Goal: Task Accomplishment & Management: Complete application form

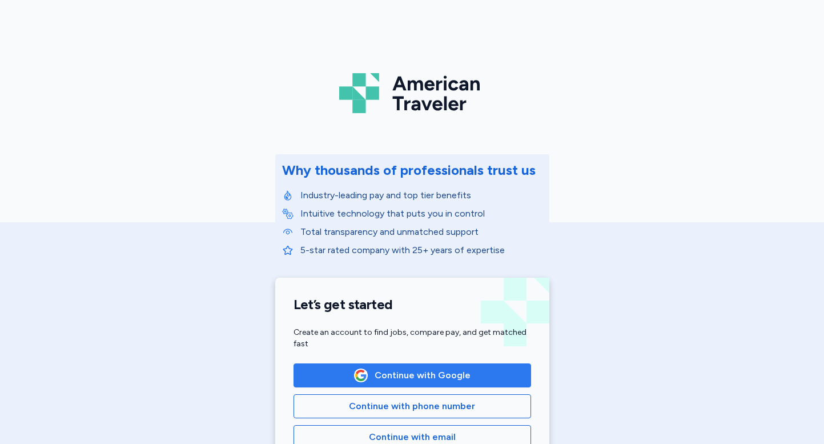
click at [394, 374] on span "Continue with Google" at bounding box center [423, 375] width 96 height 14
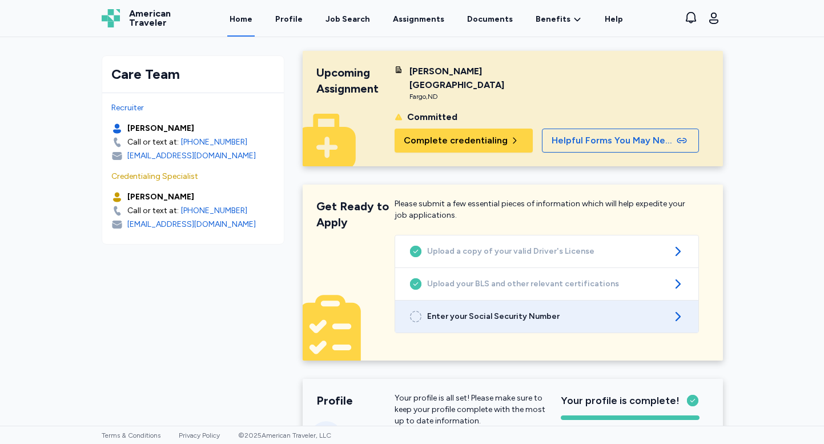
scroll to position [2, 0]
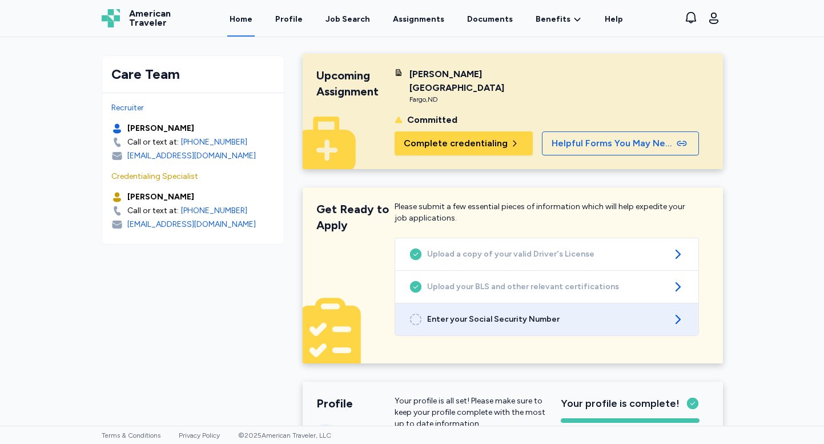
click at [478, 319] on span "Enter your Social Security Number" at bounding box center [546, 319] width 239 height 11
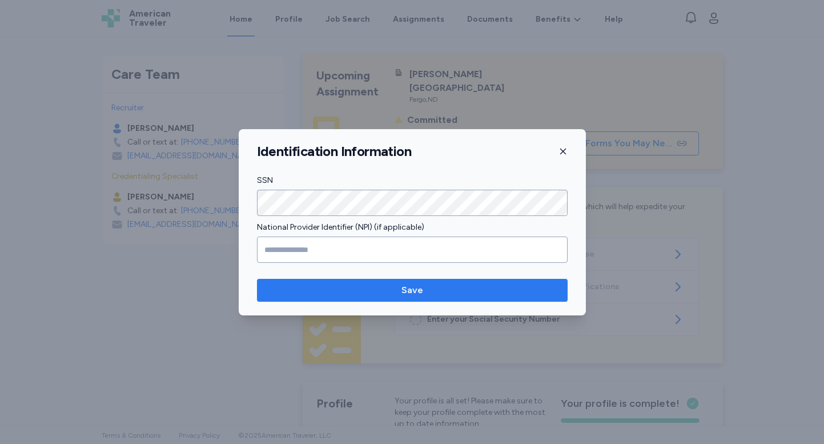
click at [378, 292] on span "Save" at bounding box center [412, 290] width 292 height 14
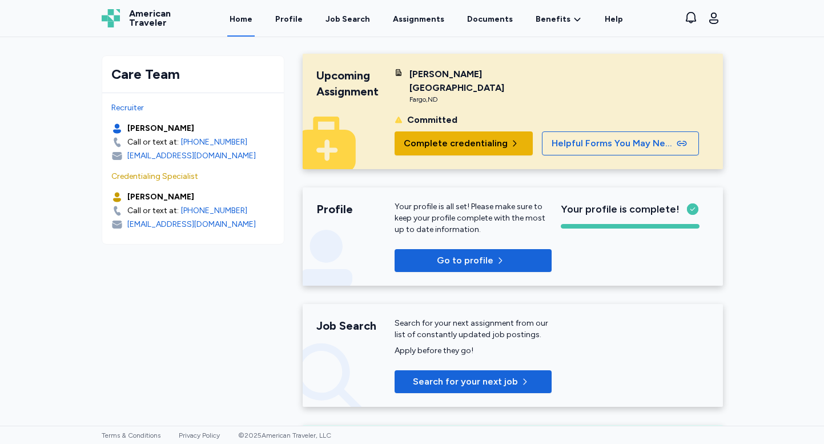
click at [471, 146] on span "Complete credentialing" at bounding box center [456, 144] width 104 height 14
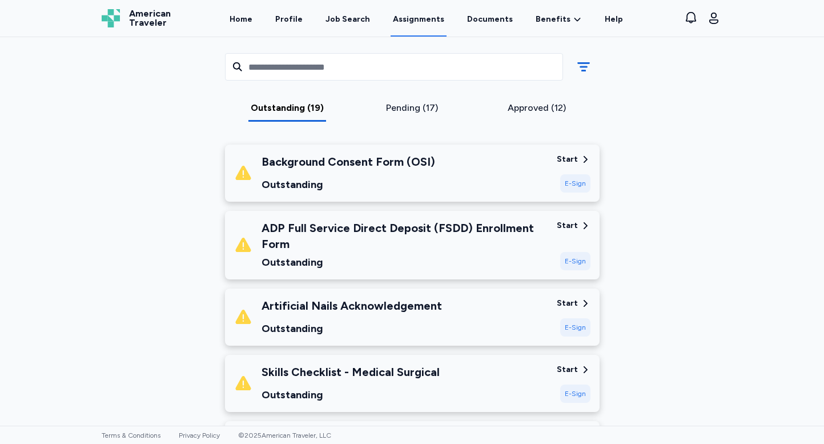
scroll to position [161, 0]
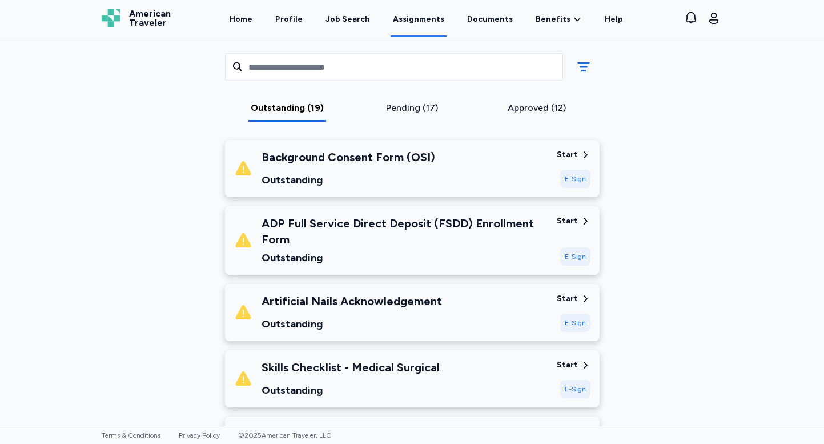
click at [575, 179] on div "E-Sign" at bounding box center [575, 179] width 30 height 18
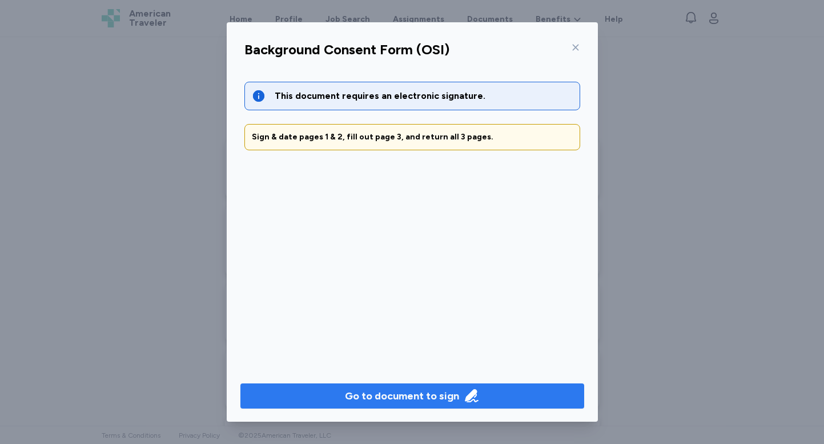
click at [381, 397] on div "Go to document to sign" at bounding box center [402, 396] width 114 height 16
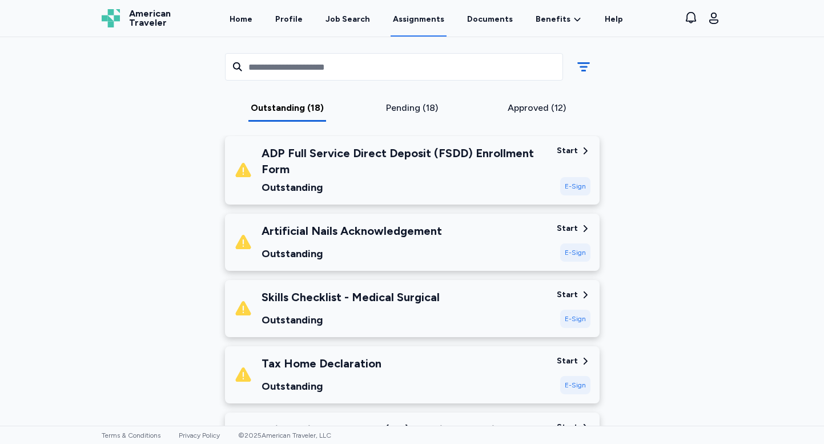
scroll to position [160, 0]
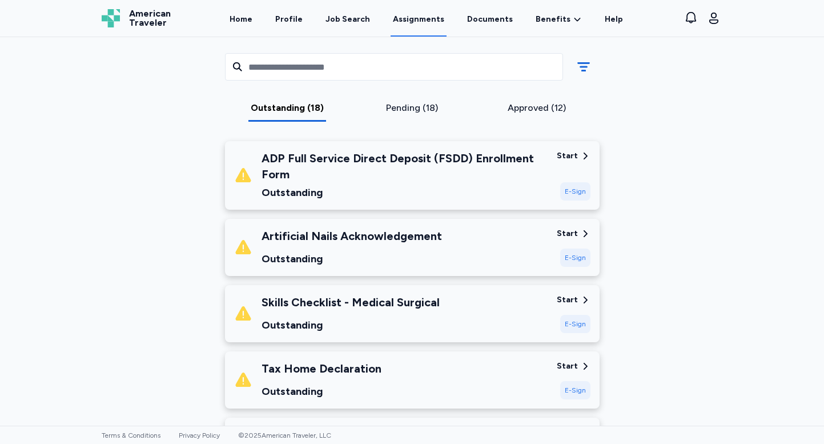
click at [579, 259] on div "E-Sign" at bounding box center [575, 257] width 30 height 18
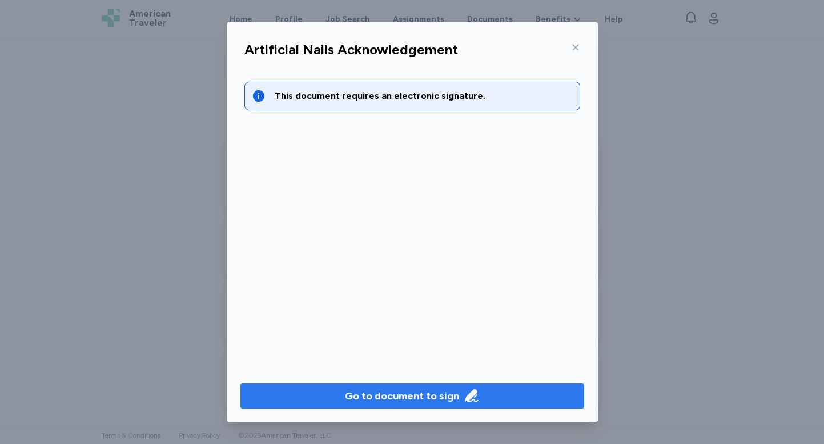
click at [418, 391] on div "Go to document to sign" at bounding box center [402, 396] width 114 height 16
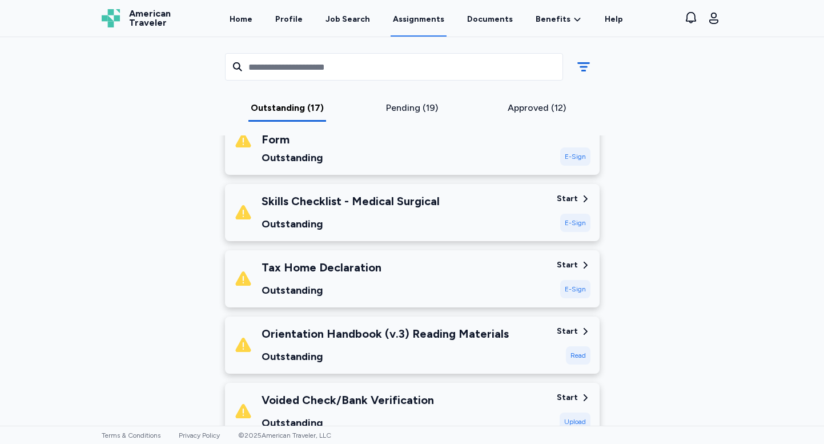
scroll to position [194, 0]
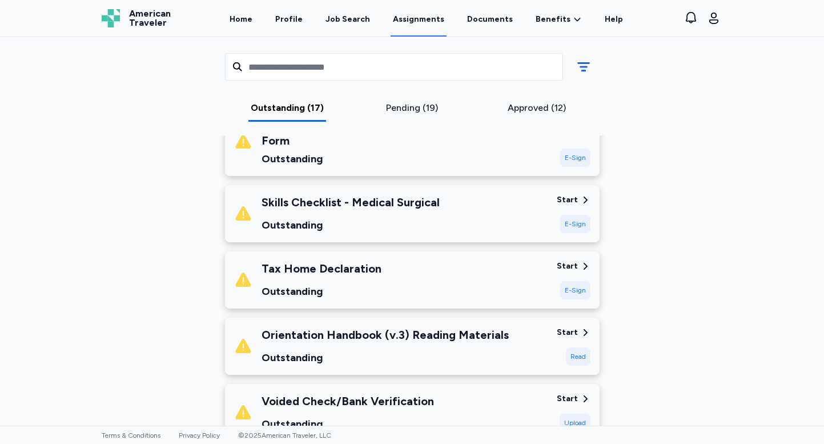
click at [577, 288] on div "E-Sign" at bounding box center [575, 290] width 30 height 18
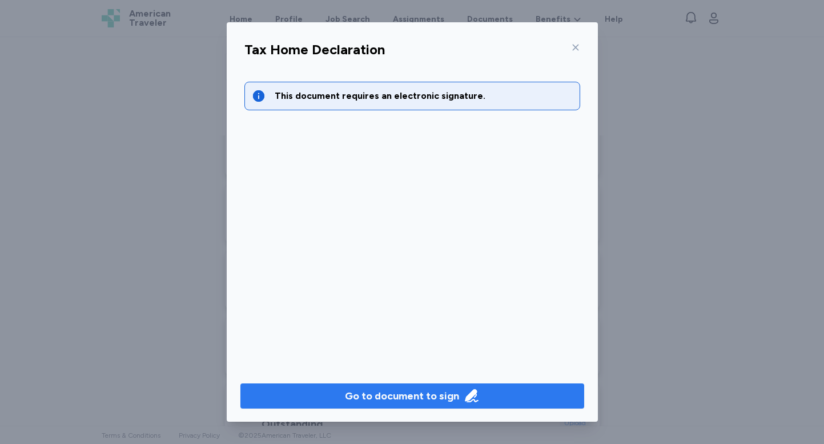
click at [418, 396] on div "Go to document to sign" at bounding box center [402, 396] width 114 height 16
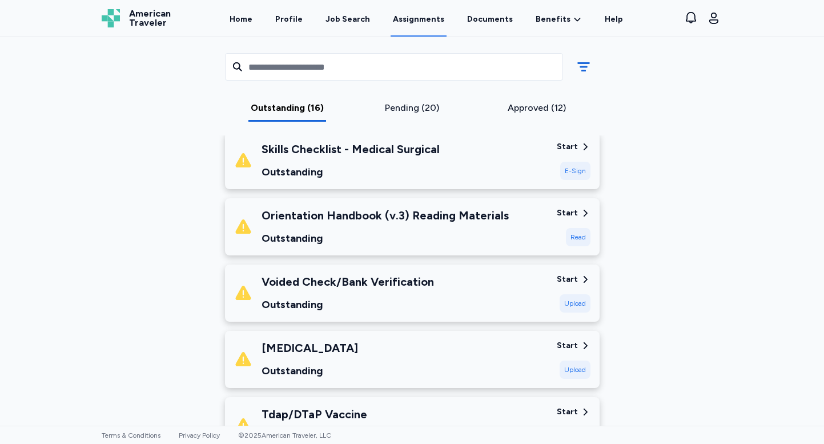
scroll to position [251, 0]
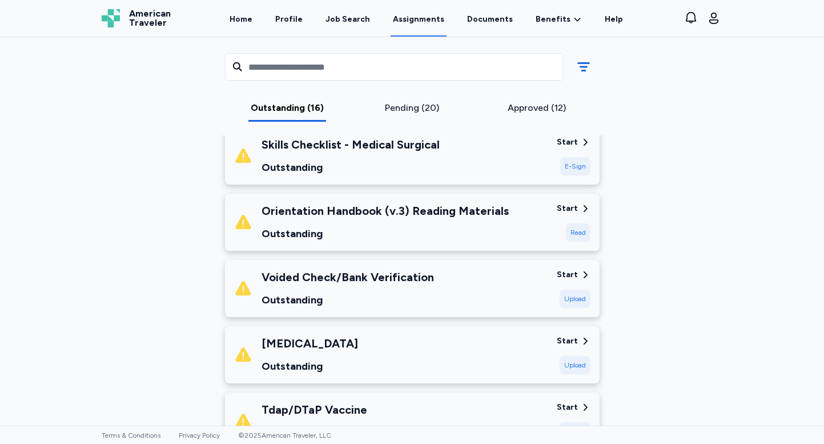
click at [580, 232] on div "Read" at bounding box center [578, 232] width 25 height 18
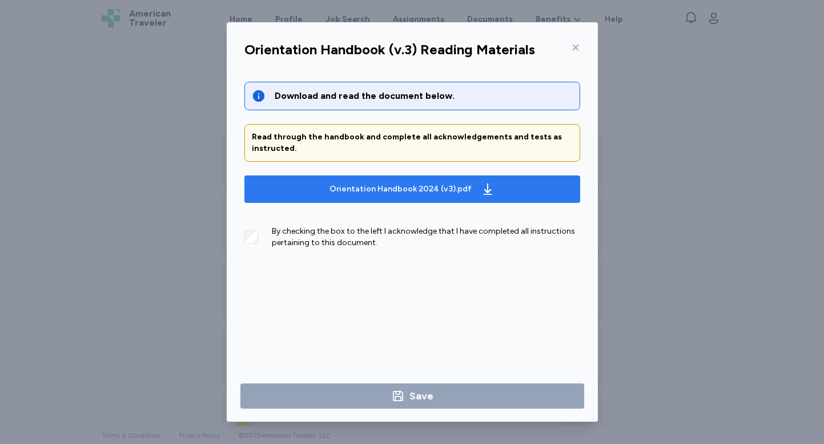
click at [391, 186] on div "Orientation Handbook 2024 (v3).pdf" at bounding box center [401, 188] width 142 height 11
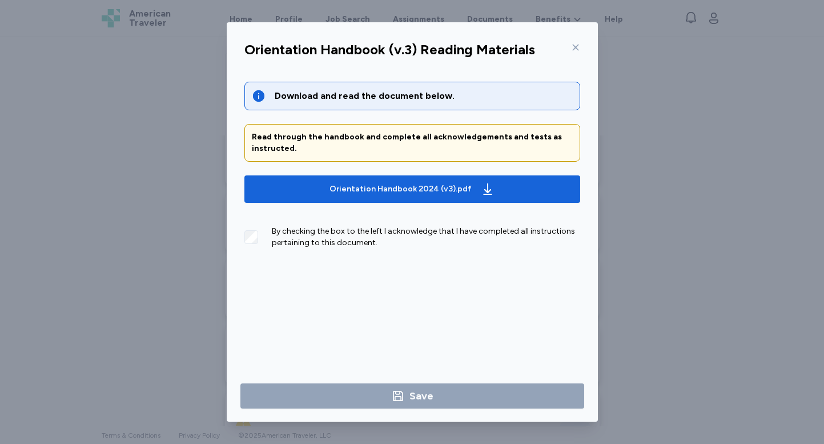
click at [576, 47] on icon at bounding box center [575, 47] width 9 height 9
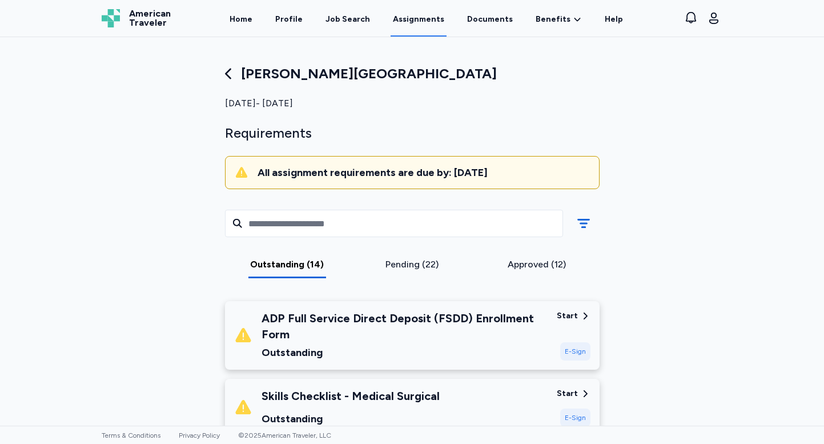
scroll to position [7, 0]
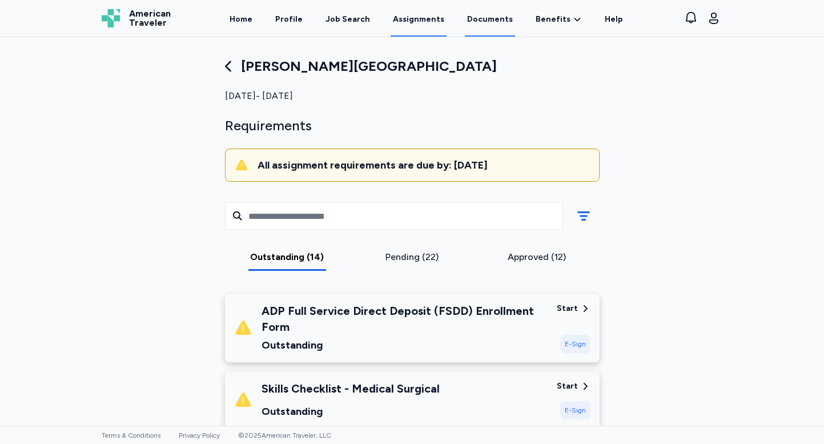
click at [478, 17] on link "Documents" at bounding box center [490, 18] width 50 height 35
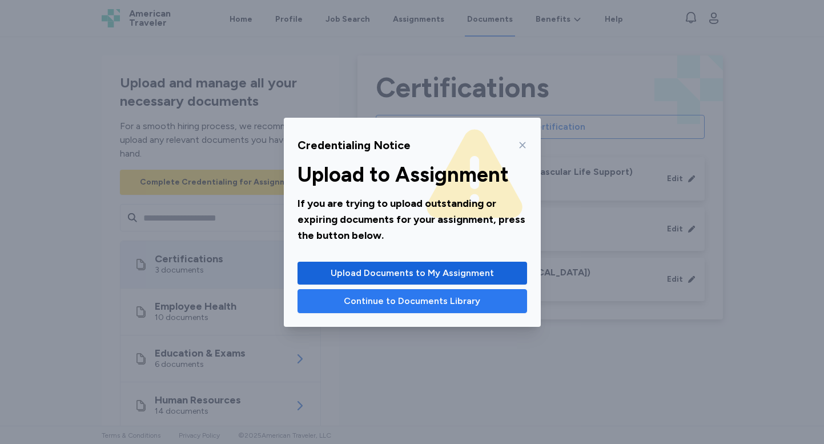
click at [374, 299] on span "Continue to Documents Library" at bounding box center [412, 301] width 137 height 14
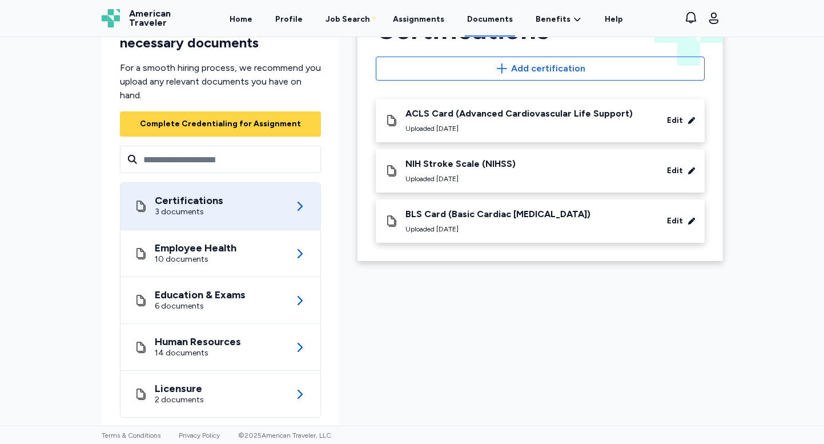
scroll to position [78, 0]
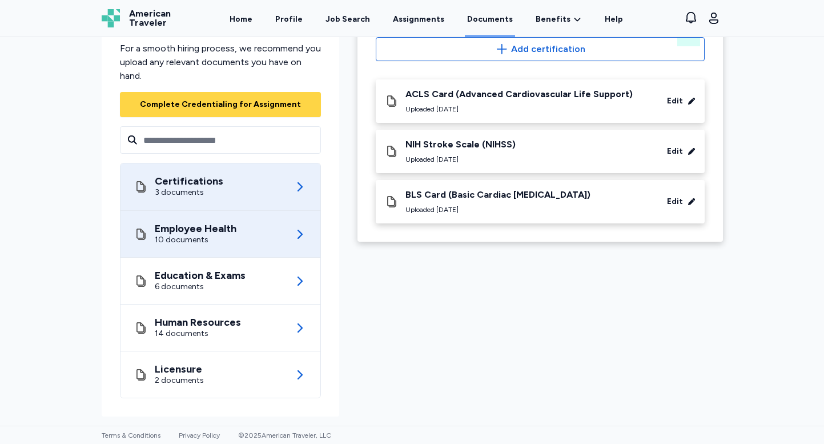
click at [271, 242] on div "Employee Health 10 documents" at bounding box center [220, 234] width 173 height 46
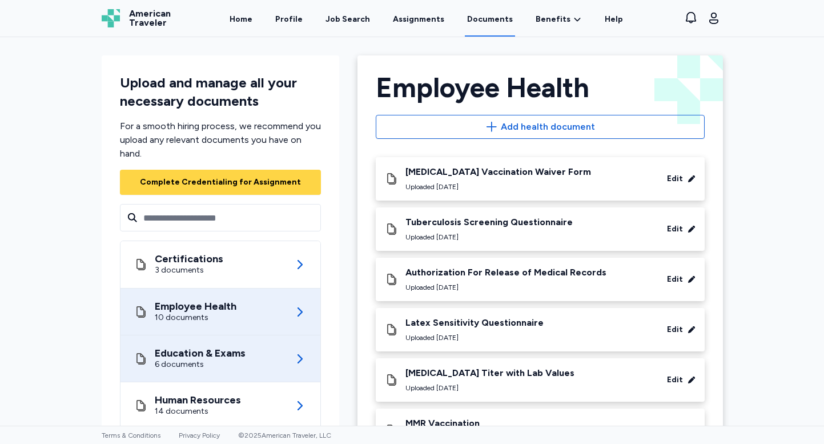
click at [257, 365] on div "Education & Exams 6 documents" at bounding box center [220, 358] width 173 height 46
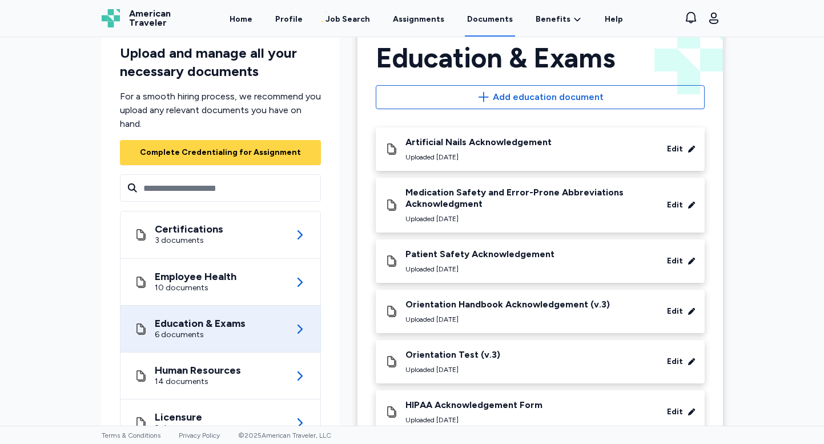
scroll to position [78, 0]
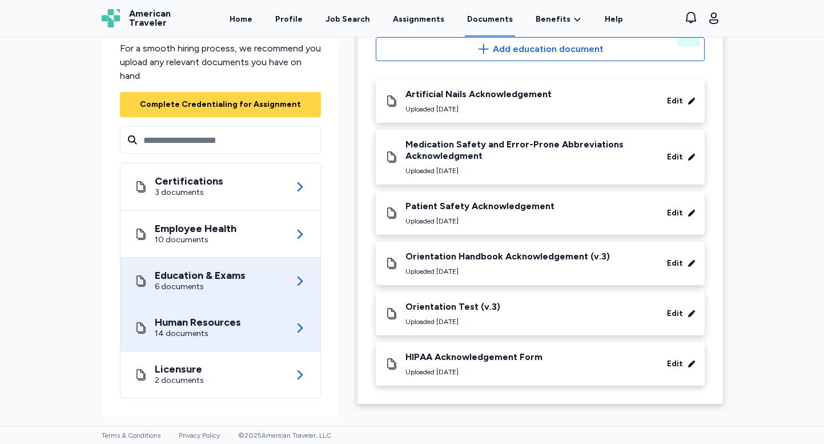
click at [244, 317] on div "Human Resources 14 documents" at bounding box center [220, 327] width 173 height 46
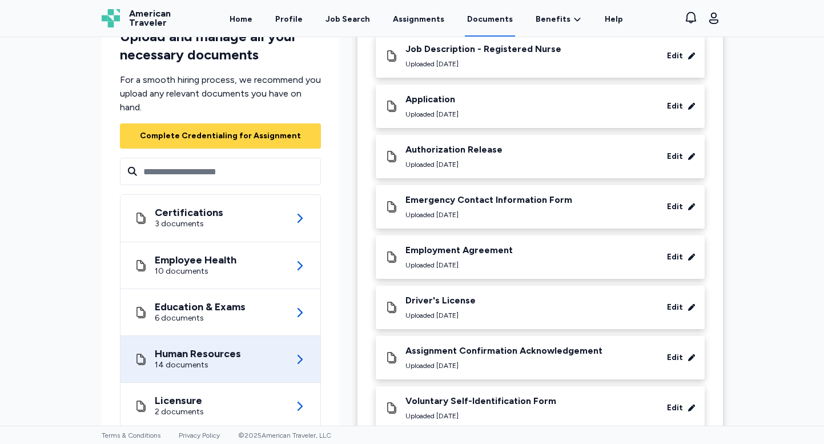
scroll to position [456, 0]
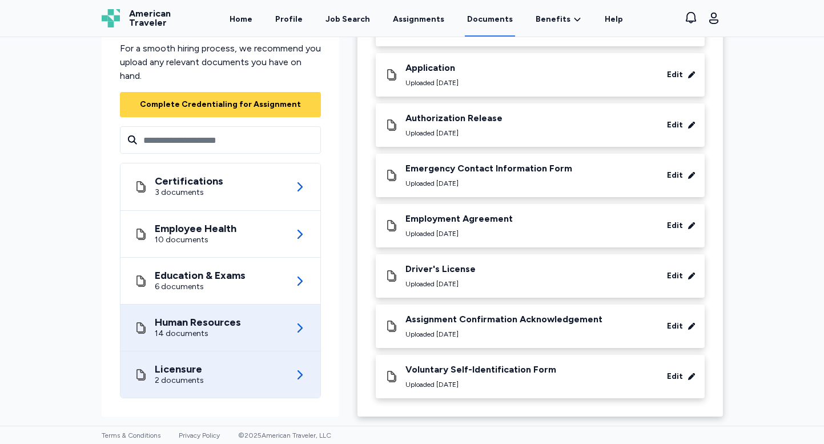
click at [268, 367] on div "Licensure 2 documents" at bounding box center [220, 374] width 173 height 46
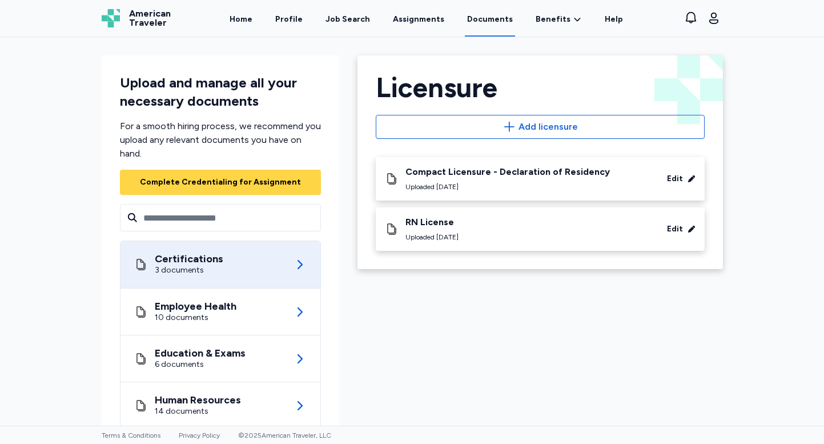
click at [247, 263] on div "Certifications 3 documents" at bounding box center [220, 264] width 173 height 47
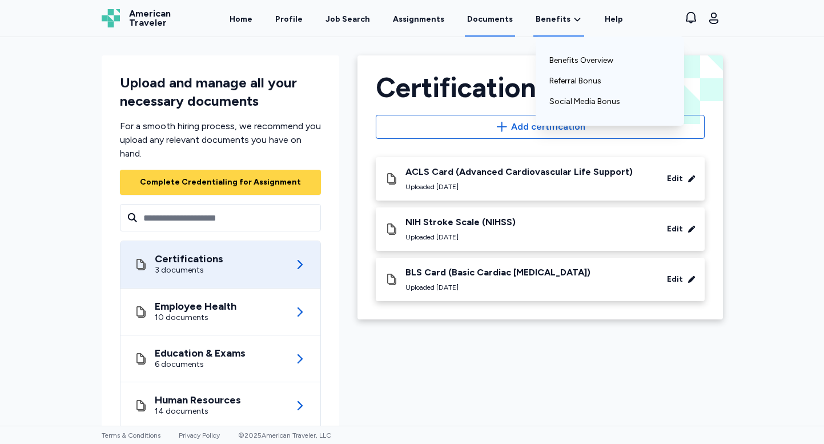
click at [561, 11] on div "Benefits Benefits Overview Referral Bonus Social Media Bonus" at bounding box center [559, 18] width 51 height 35
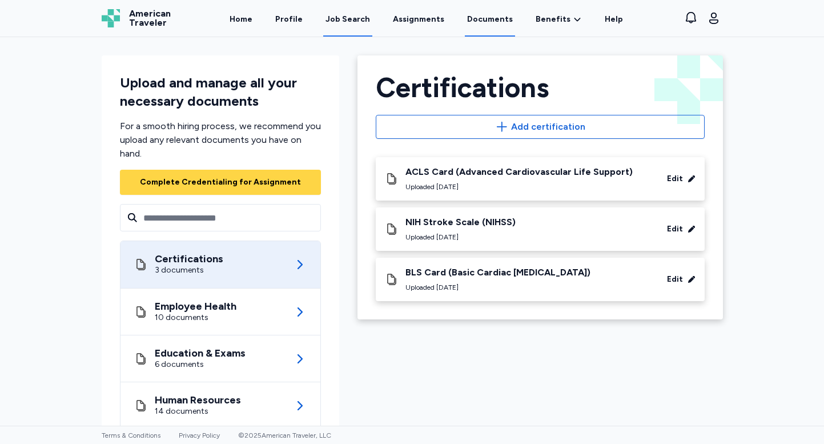
click at [355, 22] on div "Job Search" at bounding box center [348, 19] width 45 height 11
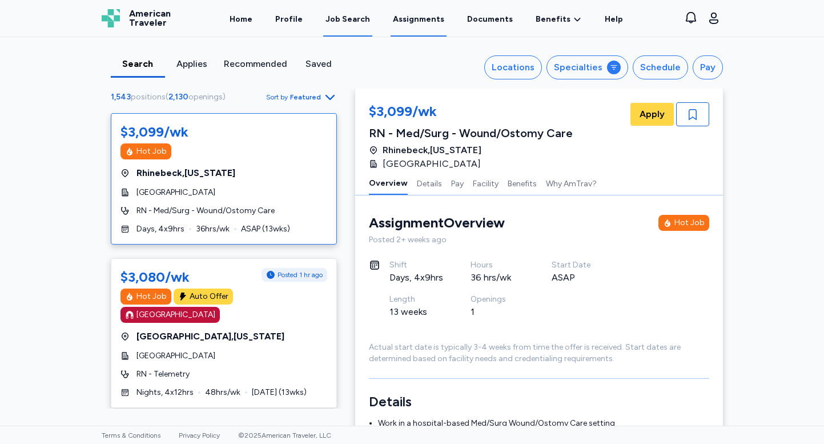
click at [431, 18] on link "Assignments" at bounding box center [419, 18] width 56 height 35
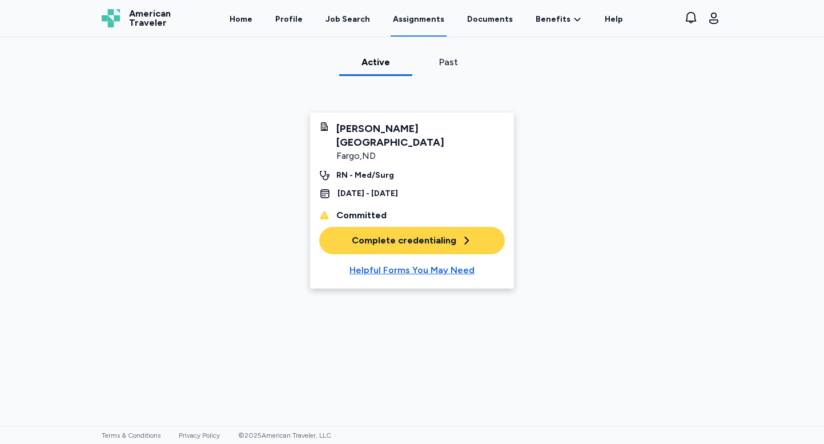
click at [424, 234] on div "Complete credentialing" at bounding box center [412, 241] width 121 height 14
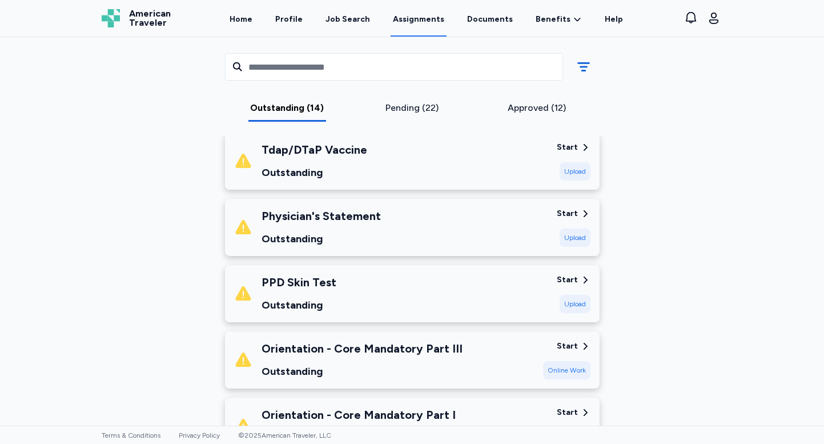
scroll to position [507, 0]
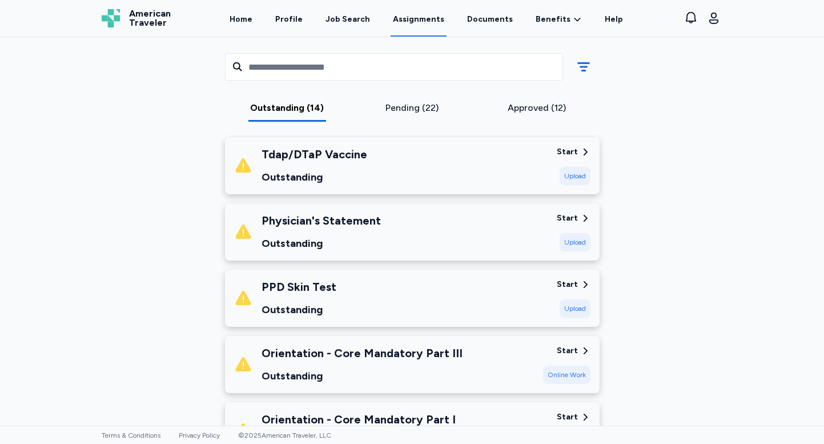
click at [574, 217] on div "Start" at bounding box center [567, 217] width 21 height 11
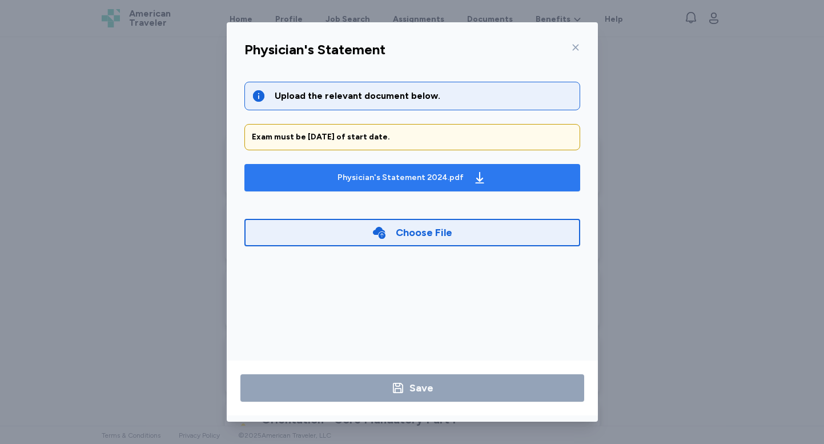
click at [382, 182] on div "Physician's Statement 2024.pdf" at bounding box center [401, 177] width 126 height 11
